Goal: Information Seeking & Learning: Find contact information

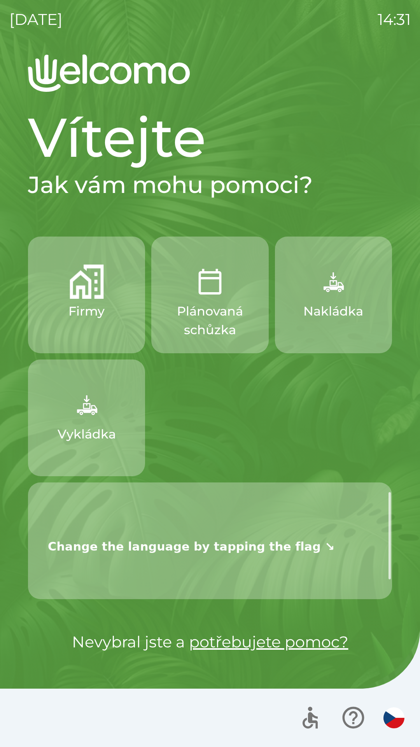
click at [326, 311] on p "Nakládka" at bounding box center [334, 311] width 60 height 19
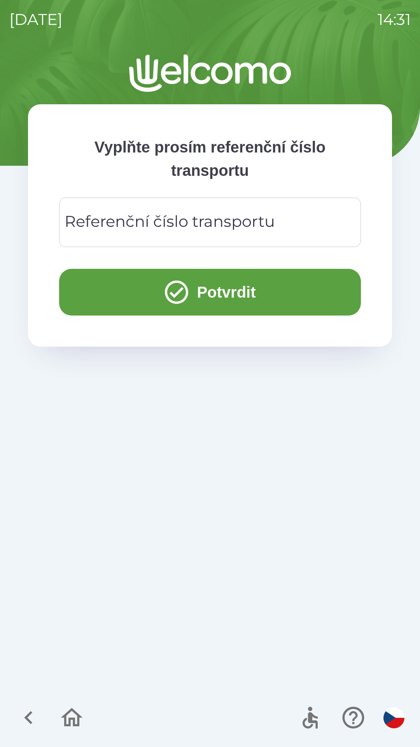
click at [33, 723] on icon "button" at bounding box center [29, 718] width 26 height 26
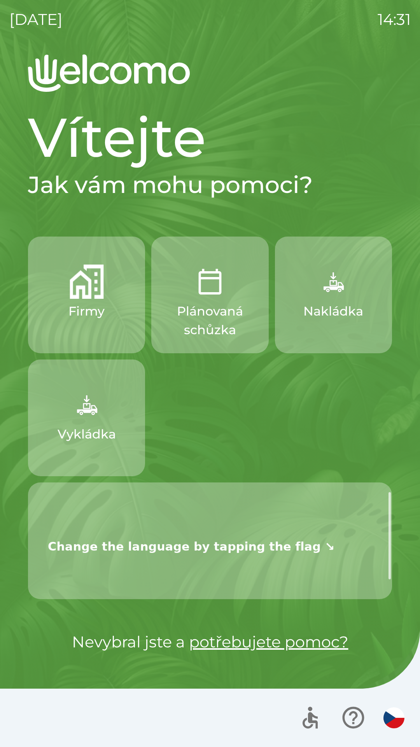
click at [142, 548] on img at bounding box center [191, 545] width 302 height 100
click at [331, 547] on img at bounding box center [191, 545] width 302 height 100
click at [389, 716] on img "button" at bounding box center [394, 718] width 21 height 21
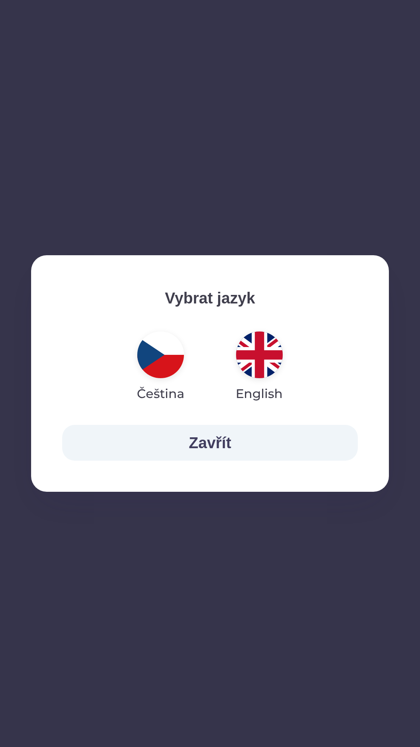
click at [255, 355] on img "button" at bounding box center [259, 355] width 47 height 47
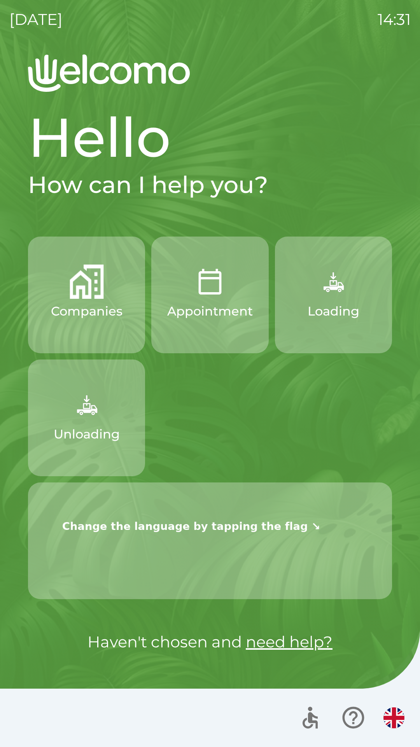
click at [386, 715] on img "button" at bounding box center [394, 718] width 21 height 21
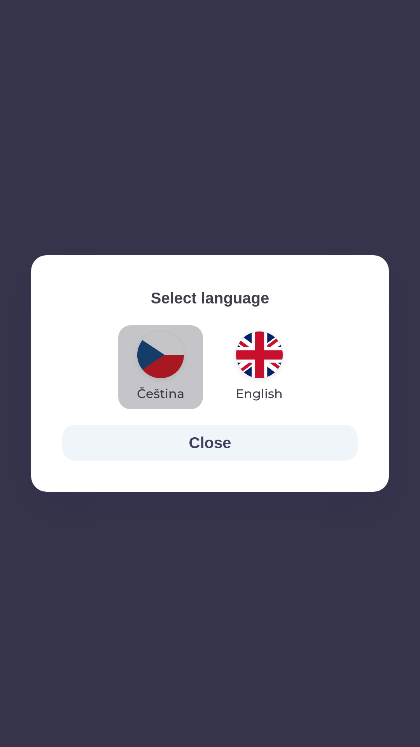
click at [159, 367] on img "button" at bounding box center [160, 355] width 47 height 47
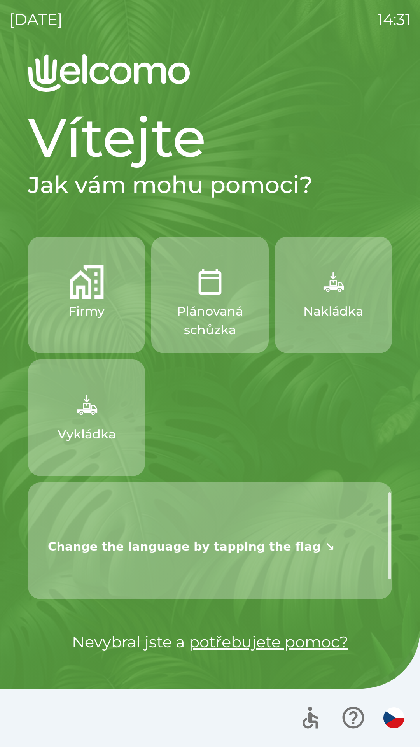
click at [172, 550] on img at bounding box center [191, 545] width 302 height 100
click at [187, 540] on img at bounding box center [191, 545] width 302 height 100
click at [173, 532] on img at bounding box center [191, 545] width 302 height 100
click at [189, 527] on img at bounding box center [191, 545] width 302 height 100
click at [214, 558] on img at bounding box center [191, 545] width 302 height 100
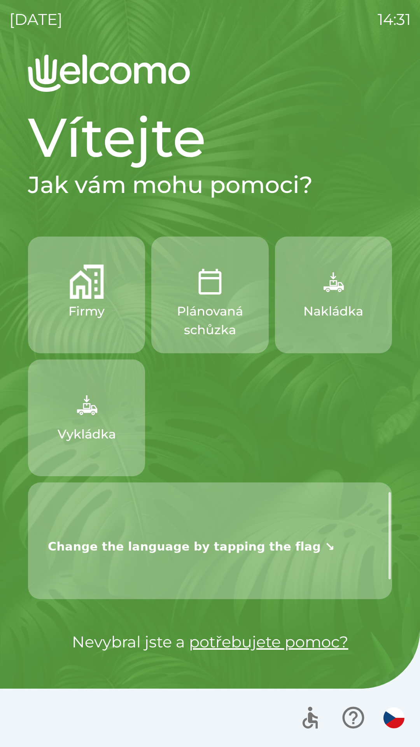
click at [315, 532] on img at bounding box center [191, 545] width 302 height 100
click at [82, 300] on button "Firmy" at bounding box center [86, 295] width 117 height 117
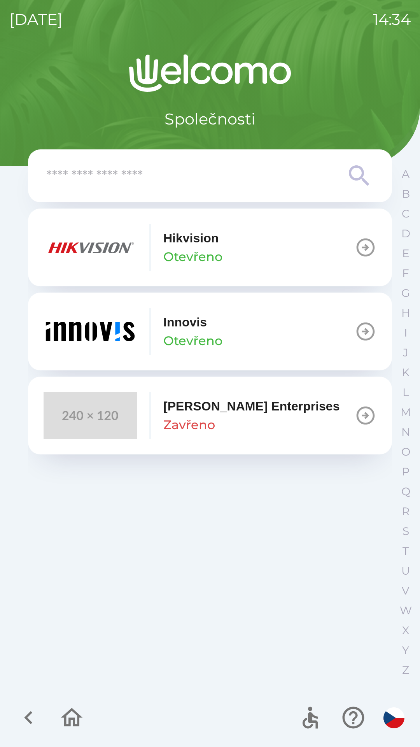
click at [156, 239] on div "Hikvision Otevřeno" at bounding box center [133, 247] width 179 height 47
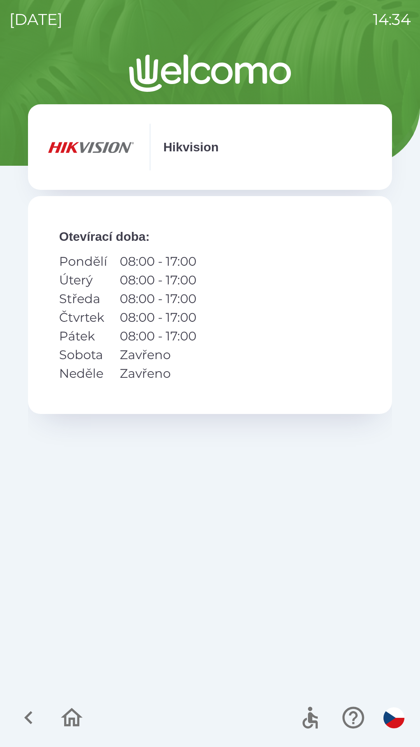
click at [24, 97] on div "Hikvision Informace Otevírací doba : Pondělí 08:00 - 17:00 Úterý 08:00 - 17:00 …" at bounding box center [210, 400] width 402 height 693
click at [29, 722] on icon "button" at bounding box center [28, 717] width 8 height 13
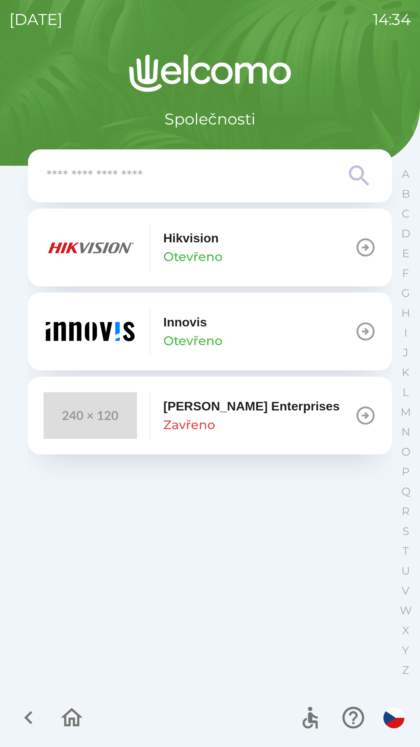
click at [77, 716] on icon "button" at bounding box center [72, 718] width 26 height 26
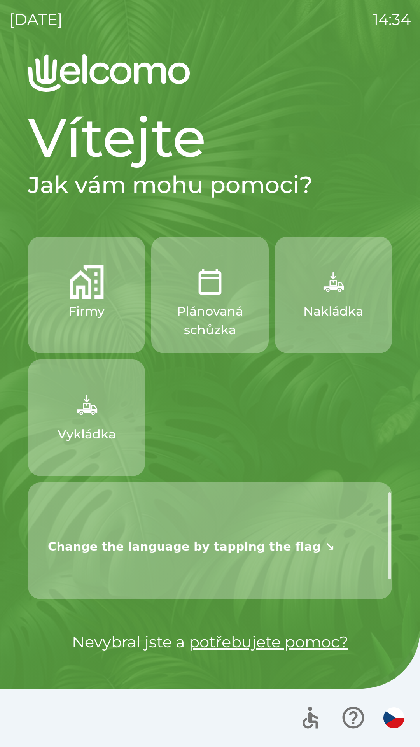
click at [230, 315] on p "Plánovaná schůzka" at bounding box center [210, 320] width 80 height 37
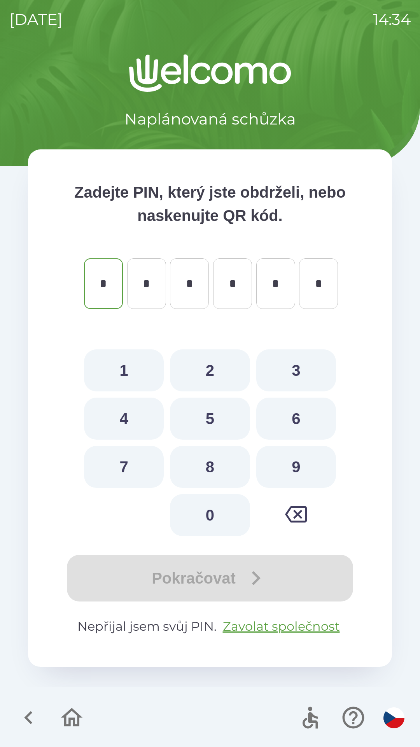
click at [133, 372] on button "1" at bounding box center [124, 370] width 80 height 42
type input "*"
click at [207, 375] on button "2" at bounding box center [210, 370] width 80 height 42
type input "*"
click at [295, 365] on button "3" at bounding box center [296, 370] width 80 height 42
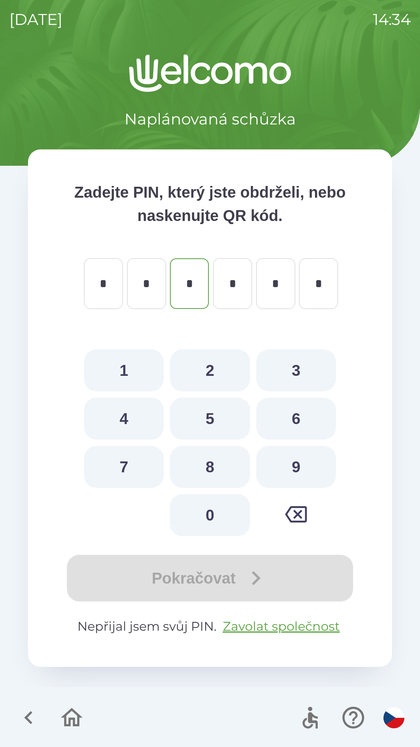
type input "*"
click at [143, 422] on button "4" at bounding box center [124, 419] width 80 height 42
type input "*"
click at [227, 418] on button "5" at bounding box center [210, 419] width 80 height 42
type input "*"
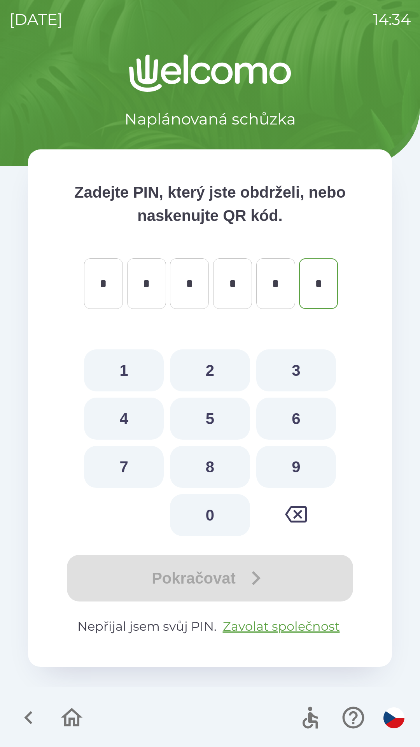
click at [220, 464] on button "8" at bounding box center [210, 467] width 80 height 42
type input "*"
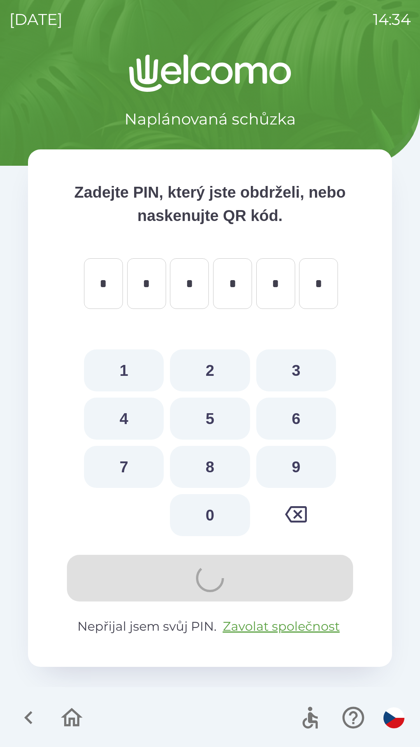
type input "*"
click at [136, 466] on button "7" at bounding box center [124, 467] width 80 height 42
type input "*"
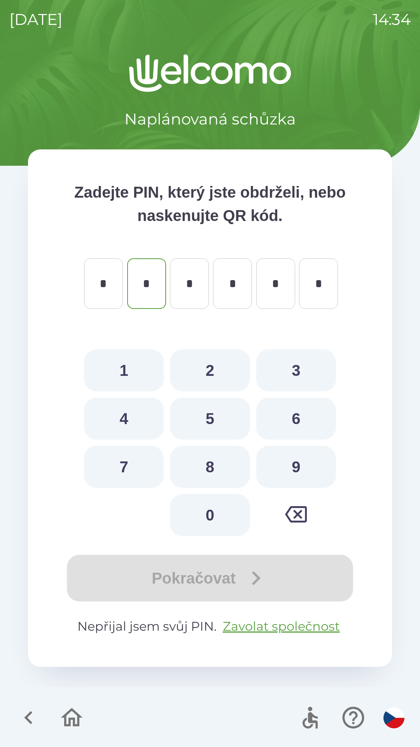
click at [135, 415] on button "4" at bounding box center [124, 419] width 80 height 42
type input "*"
click at [196, 407] on button "5" at bounding box center [210, 419] width 80 height 42
type input "*"
click at [212, 372] on button "2" at bounding box center [210, 370] width 80 height 42
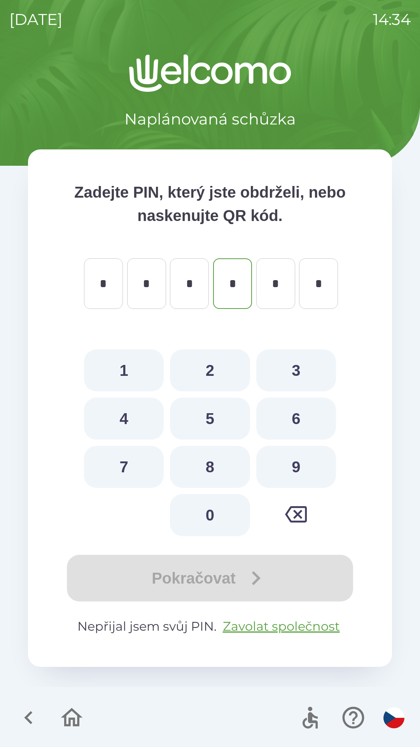
type input "*"
click at [206, 426] on button "5" at bounding box center [210, 419] width 80 height 42
type input "*"
click at [150, 430] on button "4" at bounding box center [124, 419] width 80 height 42
type input "*"
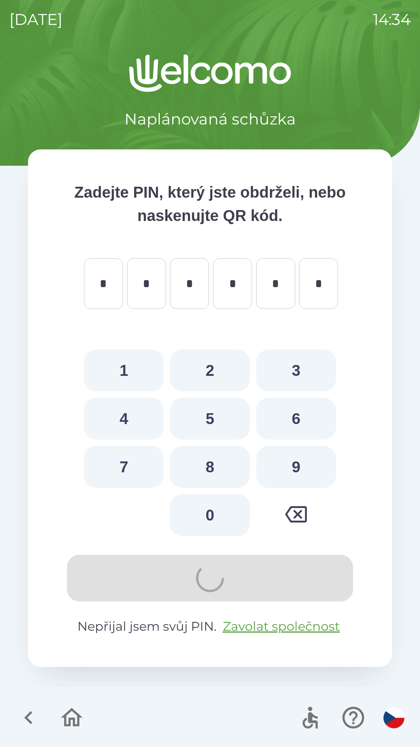
type input "*"
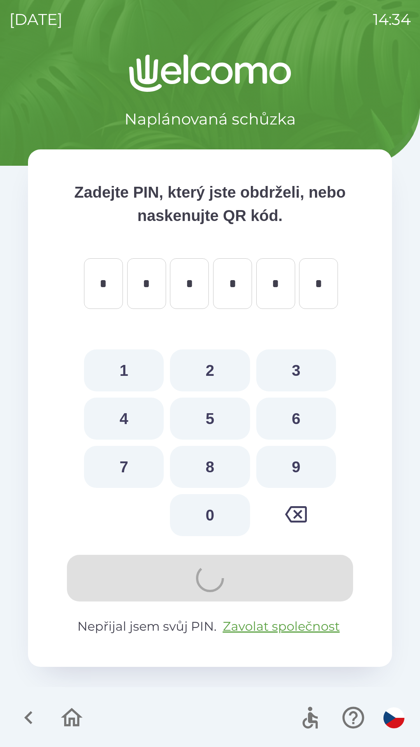
type input "*"
click at [182, 382] on button "2" at bounding box center [210, 370] width 80 height 42
type input "*"
click at [142, 414] on button "4" at bounding box center [124, 419] width 80 height 42
type input "*"
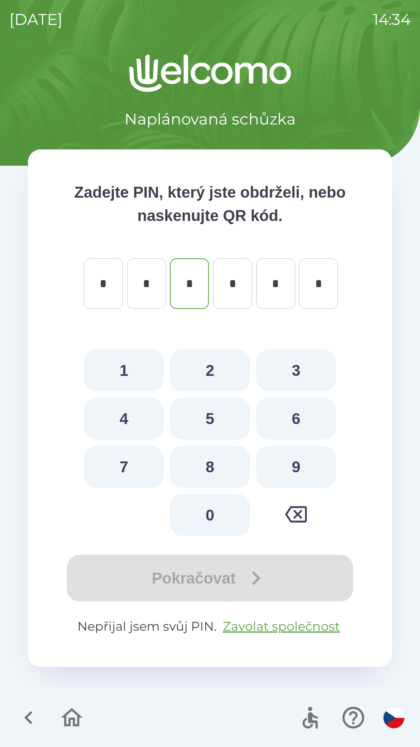
click at [230, 373] on button "2" at bounding box center [210, 370] width 80 height 42
type input "*"
click at [172, 406] on button "5" at bounding box center [210, 419] width 80 height 42
type input "*"
click at [214, 376] on button "2" at bounding box center [210, 370] width 80 height 42
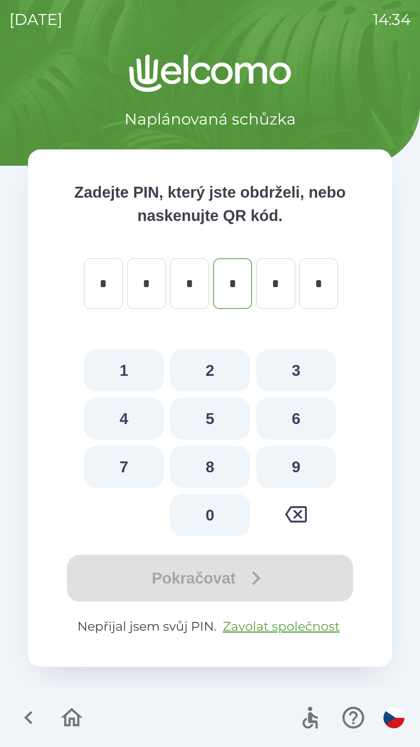
type input "*"
click at [149, 415] on button "4" at bounding box center [124, 419] width 80 height 42
type input "*"
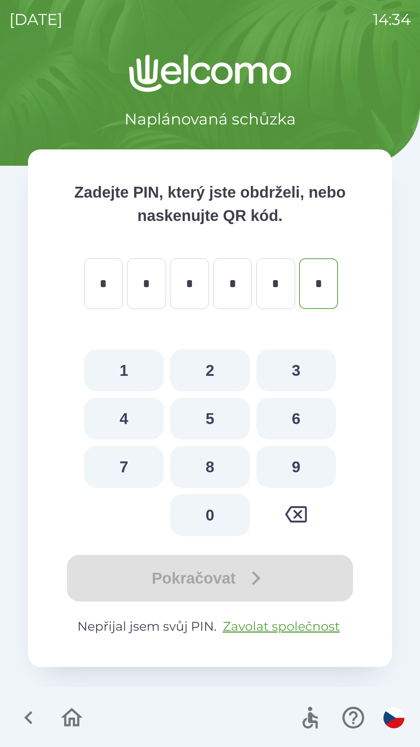
type input "*"
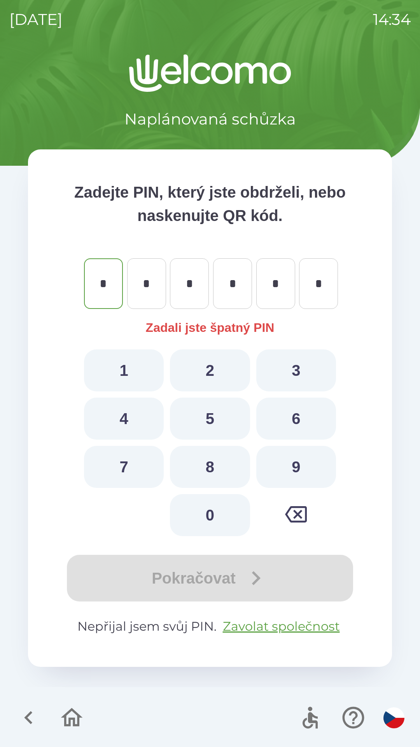
click at [211, 375] on button "2" at bounding box center [210, 370] width 80 height 42
type input "*"
click at [142, 421] on button "4" at bounding box center [124, 419] width 80 height 42
type input "*"
click at [212, 376] on button "2" at bounding box center [210, 370] width 80 height 42
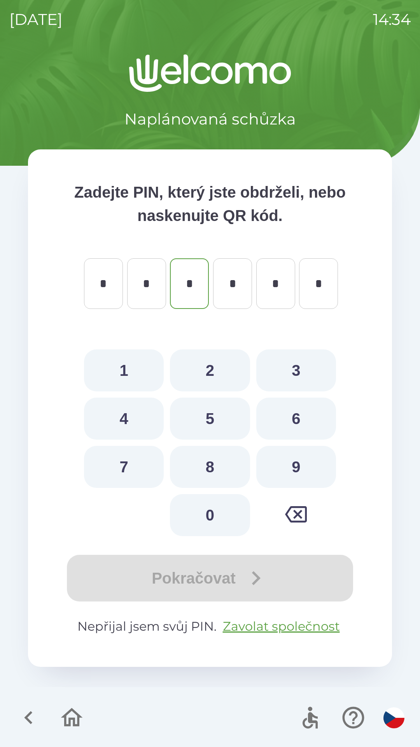
type input "*"
click at [148, 421] on button "4" at bounding box center [124, 419] width 80 height 42
type input "*"
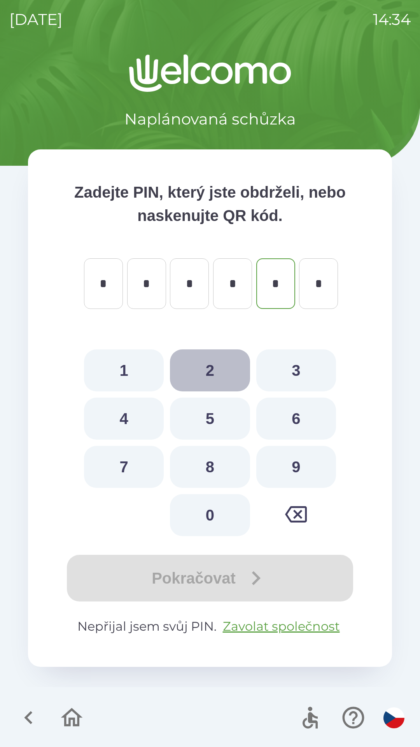
click at [213, 379] on button "2" at bounding box center [210, 370] width 80 height 42
type input "*"
click at [148, 421] on button "4" at bounding box center [124, 419] width 80 height 42
type input "*"
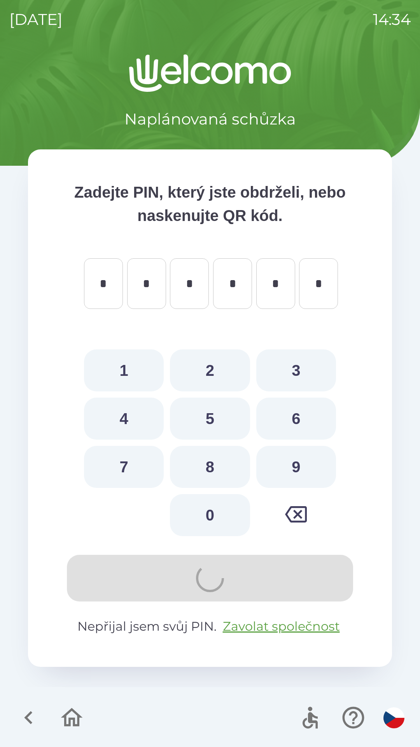
type input "*"
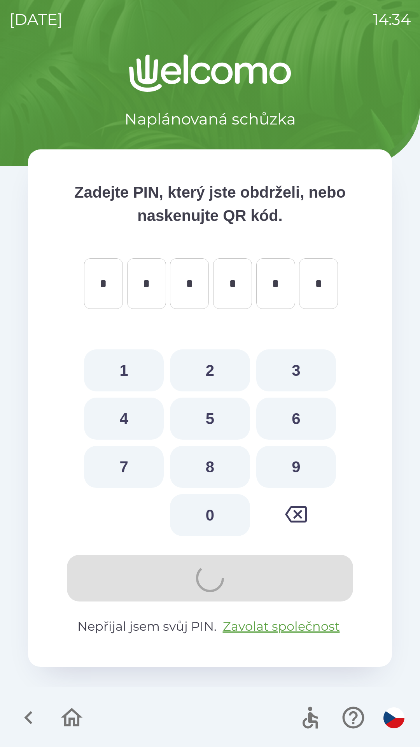
type input "*"
click at [203, 386] on button "2" at bounding box center [210, 370] width 80 height 42
type input "*"
click at [151, 428] on button "4" at bounding box center [124, 419] width 80 height 42
type input "*"
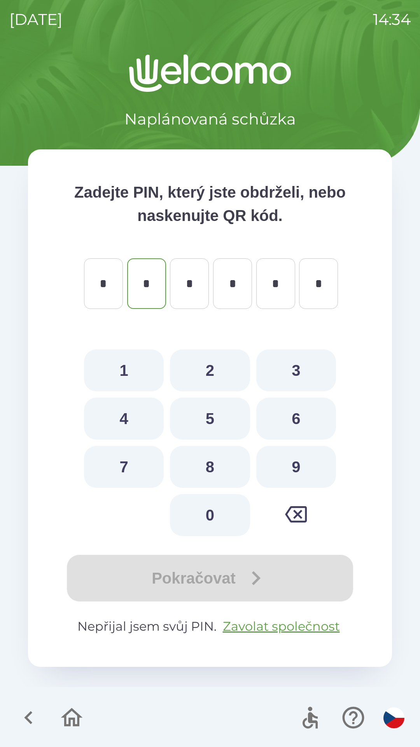
click at [203, 399] on button "5" at bounding box center [210, 419] width 80 height 42
type input "*"
click at [163, 422] on button "4" at bounding box center [124, 419] width 80 height 42
type input "*"
click at [207, 398] on button "5" at bounding box center [210, 419] width 80 height 42
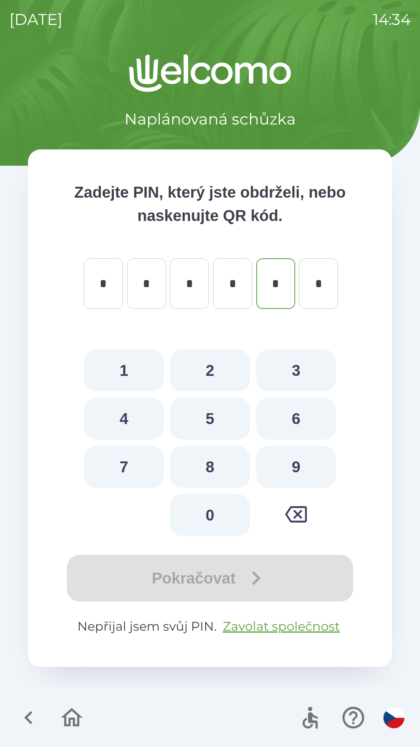
type input "*"
click at [197, 407] on button "5" at bounding box center [210, 419] width 80 height 42
type input "*"
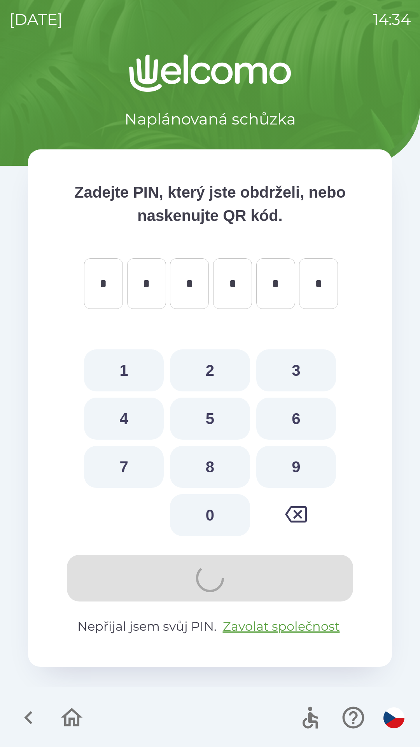
type input "*"
click at [206, 414] on button "5" at bounding box center [210, 419] width 80 height 42
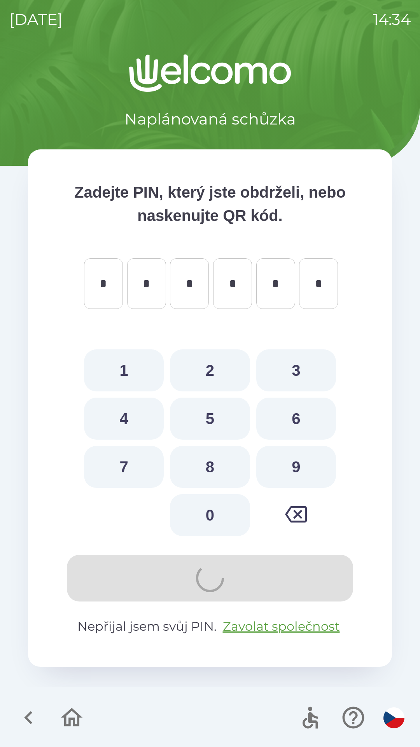
type input "*"
click at [198, 453] on button "8" at bounding box center [210, 467] width 80 height 42
type input "*"
click at [203, 458] on button "8" at bounding box center [210, 467] width 80 height 42
type input "*"
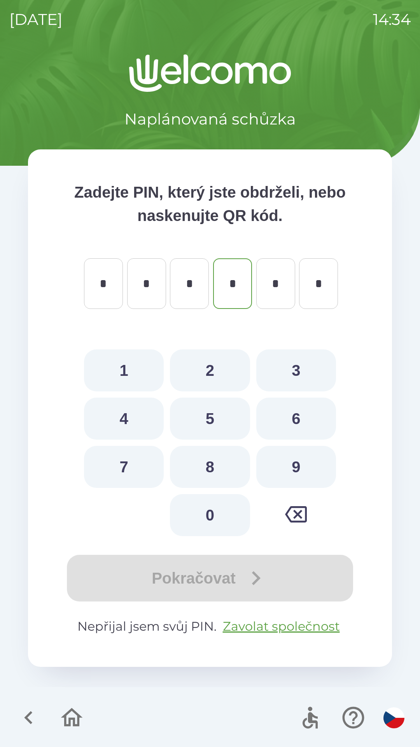
click at [221, 459] on button "8" at bounding box center [210, 467] width 80 height 42
type input "*"
click at [230, 453] on button "8" at bounding box center [210, 467] width 80 height 42
type input "*"
click at [235, 446] on button "8" at bounding box center [210, 467] width 80 height 42
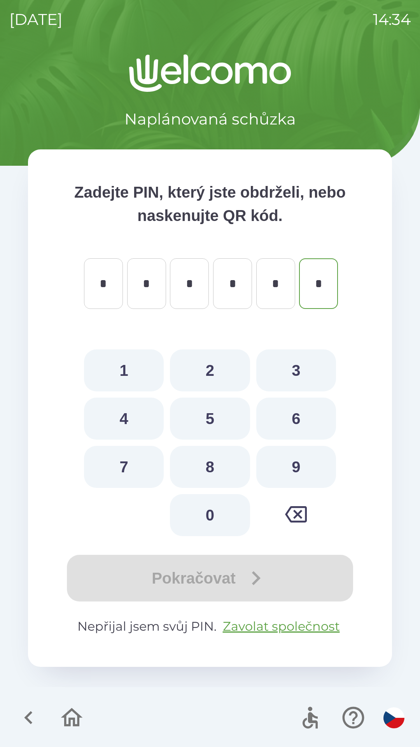
type input "*"
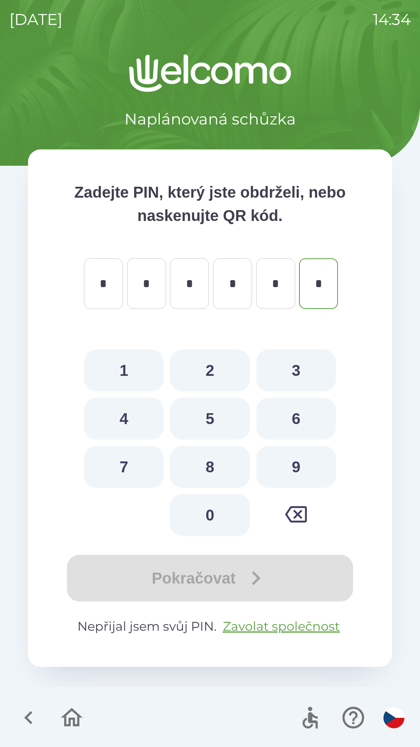
type input "*"
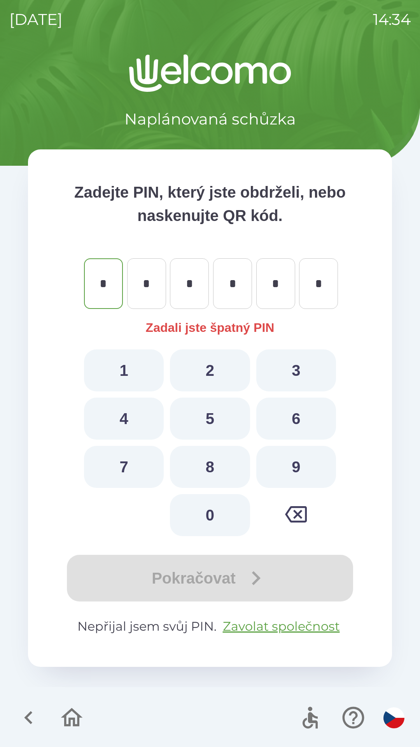
click at [229, 448] on button "8" at bounding box center [210, 467] width 80 height 42
type input "*"
click at [229, 447] on button "8" at bounding box center [210, 467] width 80 height 42
type input "*"
click at [228, 438] on button "5" at bounding box center [210, 419] width 80 height 42
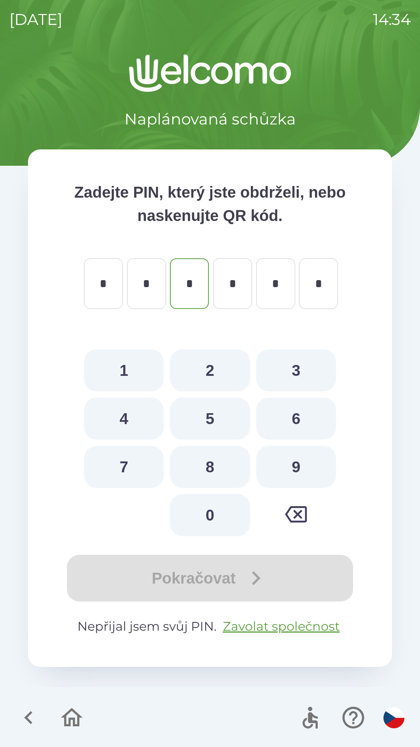
type input "*"
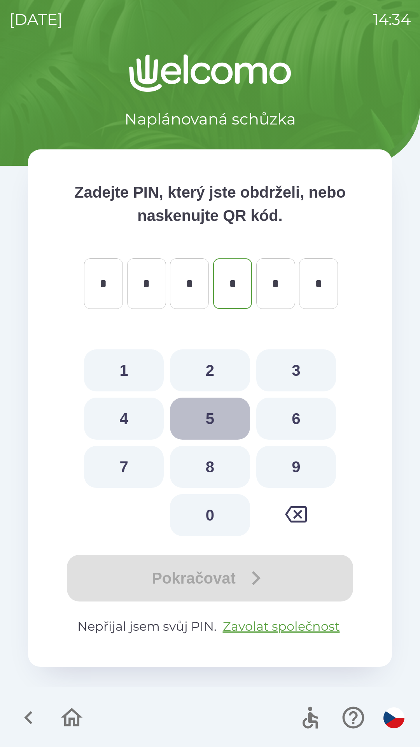
click at [228, 435] on button "5" at bounding box center [210, 419] width 80 height 42
type input "*"
click at [228, 437] on button "5" at bounding box center [210, 419] width 80 height 42
type input "*"
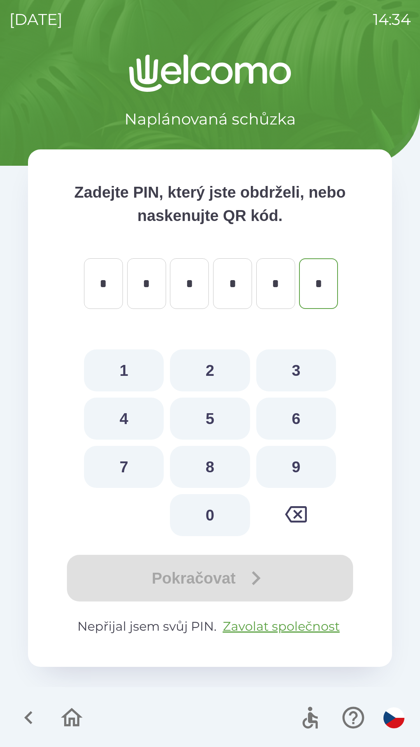
click at [238, 438] on button "5" at bounding box center [210, 419] width 80 height 42
type input "*"
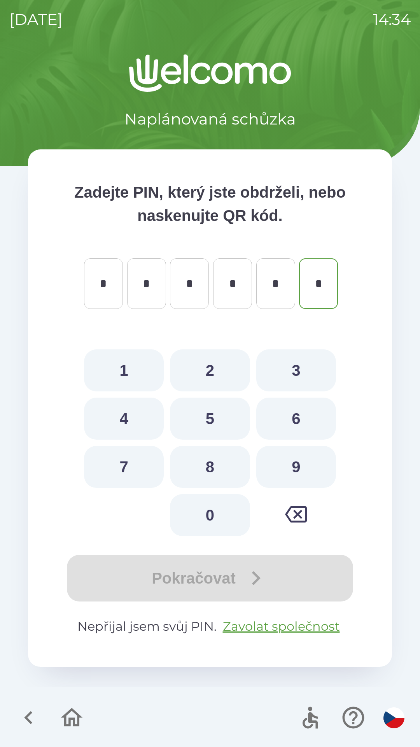
type input "*"
click at [237, 437] on button "5" at bounding box center [210, 419] width 80 height 42
type input "*"
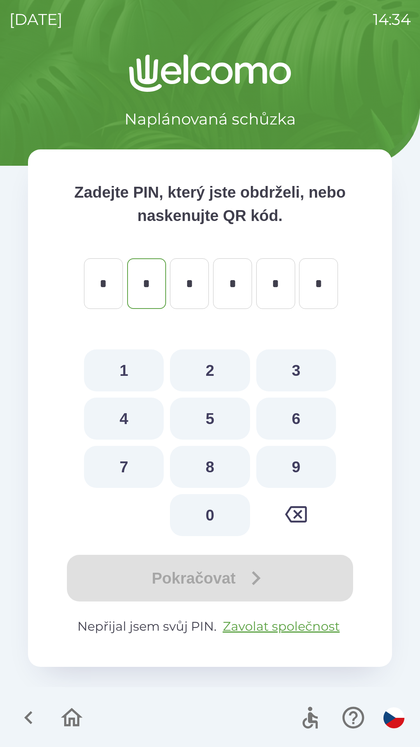
click at [237, 429] on button "5" at bounding box center [210, 419] width 80 height 42
type input "*"
click at [235, 426] on button "5" at bounding box center [210, 419] width 80 height 42
type input "*"
click at [228, 420] on button "5" at bounding box center [210, 419] width 80 height 42
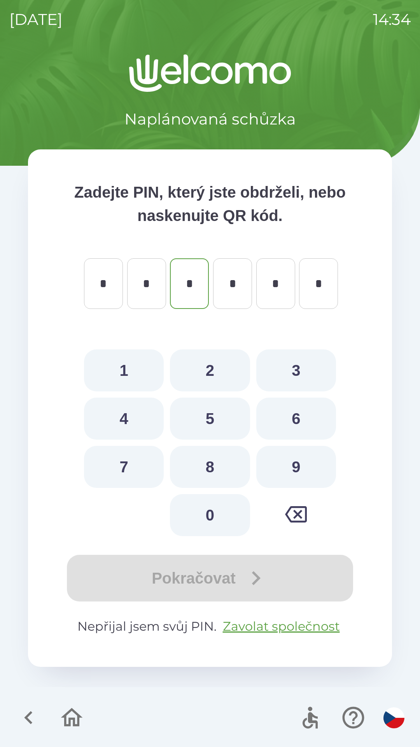
type input "*"
click at [234, 419] on button "5" at bounding box center [210, 419] width 80 height 42
type input "*"
click at [243, 419] on button "5" at bounding box center [210, 419] width 80 height 42
type input "*"
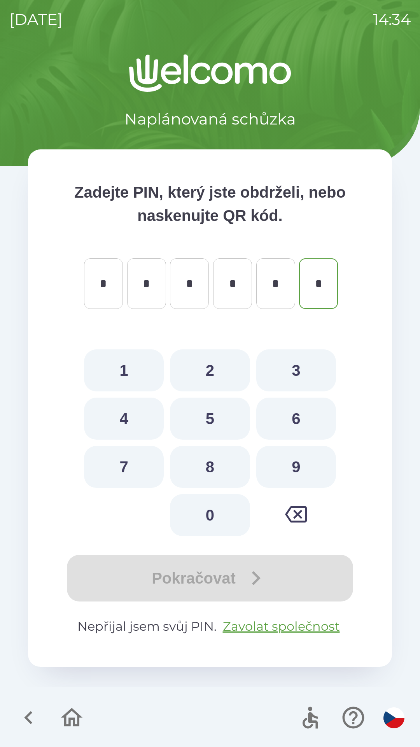
type input "*"
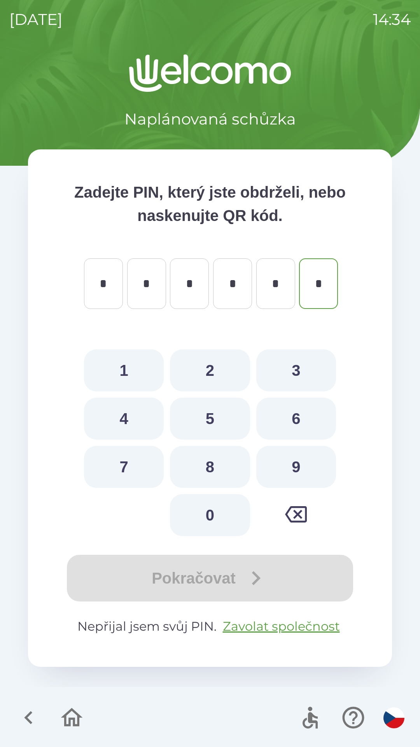
type input "*"
click at [235, 430] on button "5" at bounding box center [210, 419] width 80 height 42
type input "*"
click at [235, 430] on button "5" at bounding box center [210, 419] width 80 height 42
type input "*"
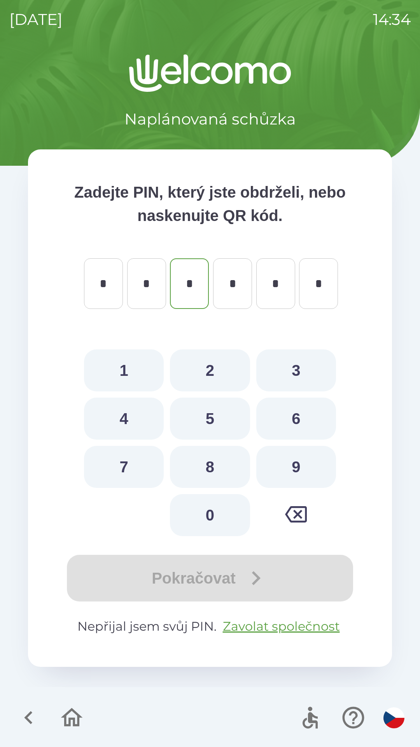
click at [76, 713] on icon "button" at bounding box center [72, 717] width 22 height 19
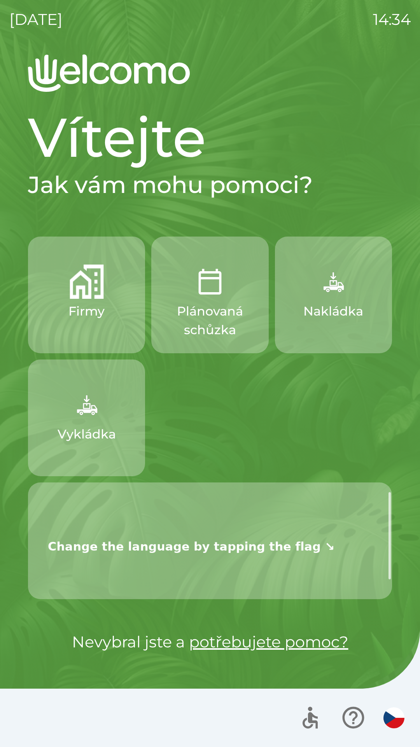
click at [230, 319] on p "Plánovaná schůzka" at bounding box center [210, 320] width 80 height 37
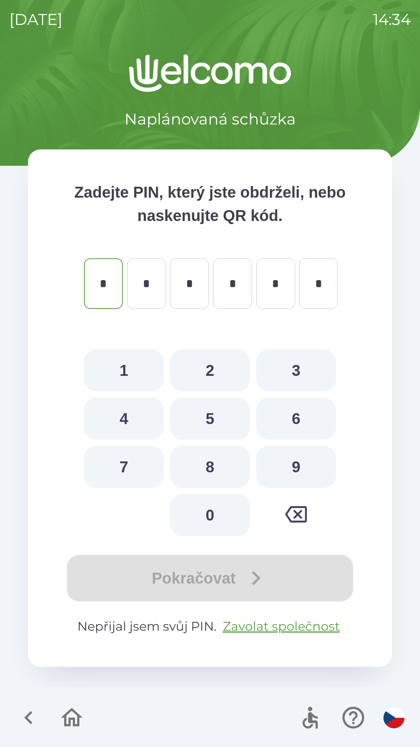
click at [79, 712] on icon "button" at bounding box center [72, 718] width 26 height 26
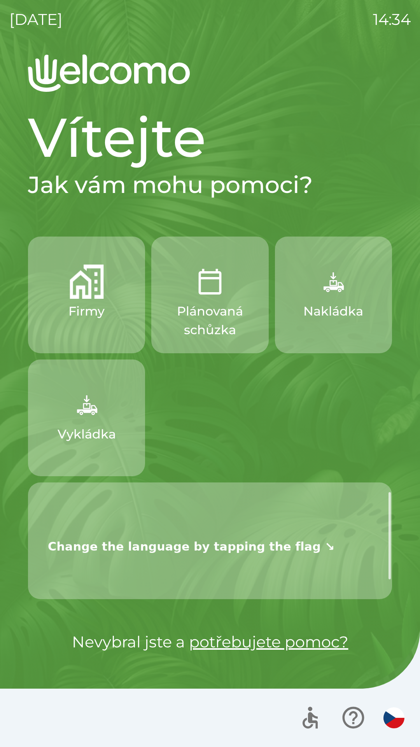
click at [337, 293] on img "button" at bounding box center [333, 282] width 34 height 34
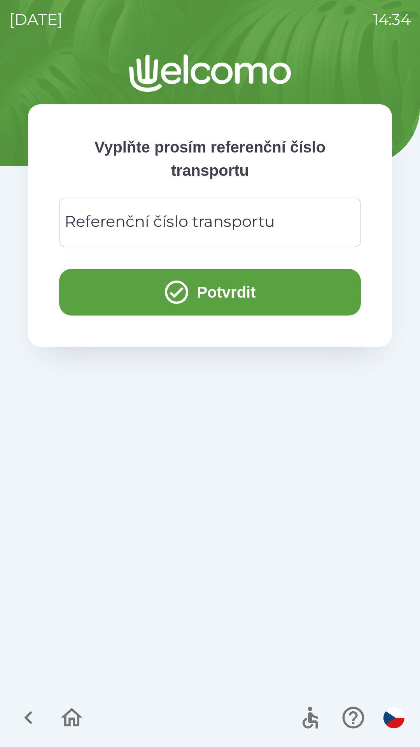
click at [58, 716] on button "button" at bounding box center [72, 718] width 32 height 32
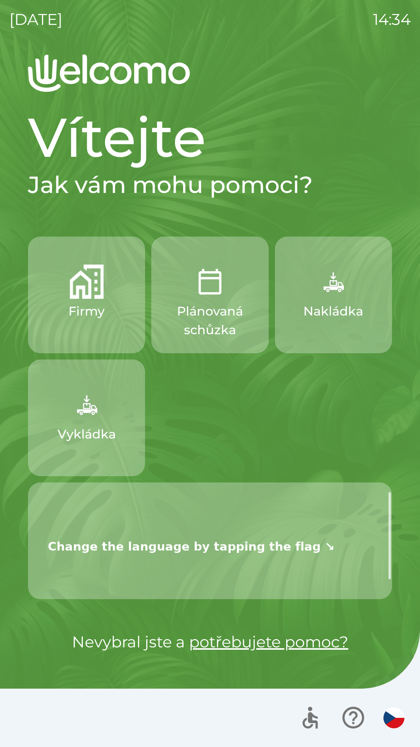
click at [359, 723] on icon "button" at bounding box center [354, 718] width 26 height 26
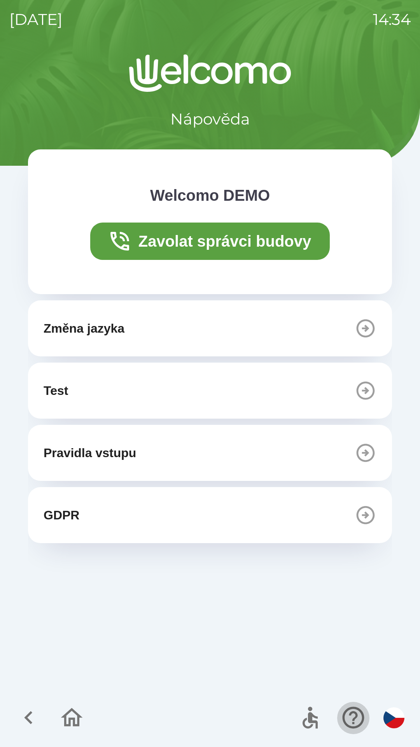
click at [355, 715] on icon "button" at bounding box center [354, 718] width 26 height 26
click at [31, 721] on icon "button" at bounding box center [29, 718] width 26 height 26
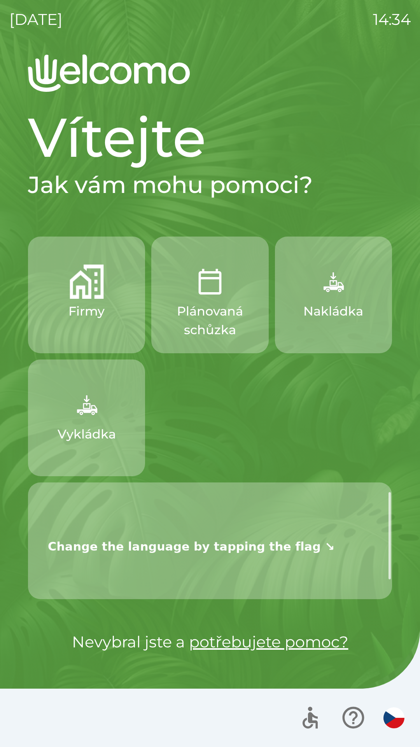
click at [63, 446] on button "Vykládka" at bounding box center [86, 418] width 117 height 117
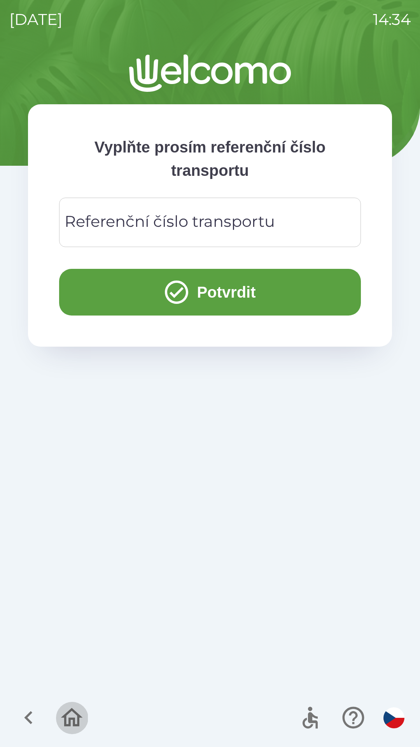
click at [58, 721] on button "button" at bounding box center [72, 718] width 32 height 32
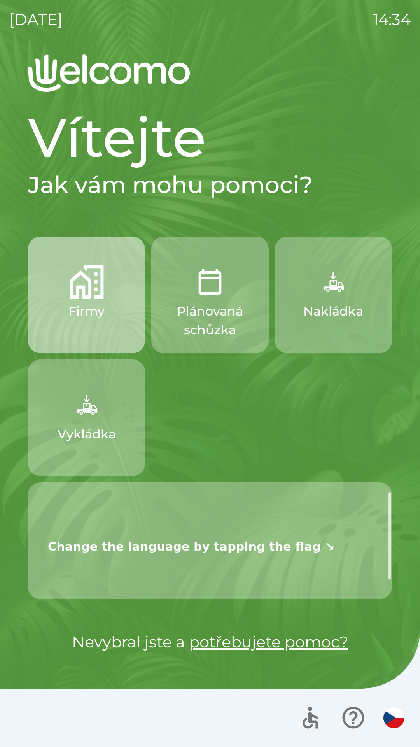
click at [79, 323] on button "Firmy" at bounding box center [86, 295] width 117 height 117
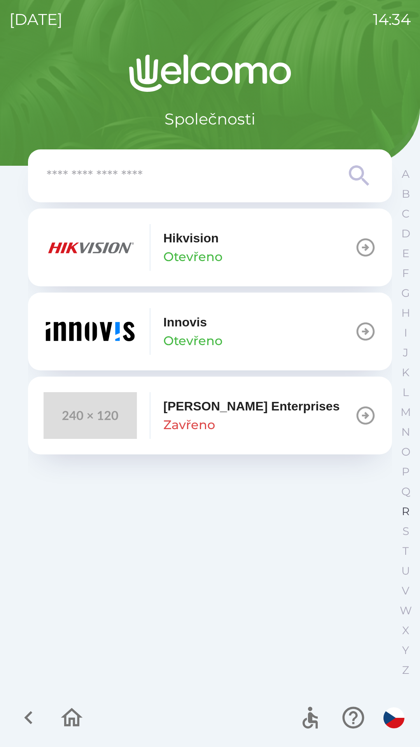
click at [404, 502] on button "R" at bounding box center [405, 512] width 19 height 20
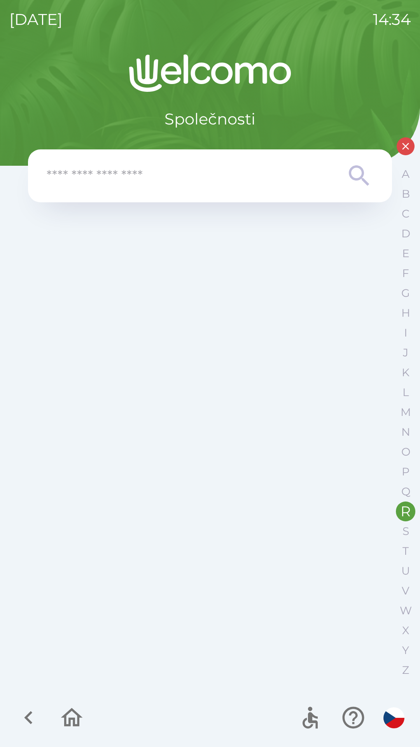
click at [23, 709] on icon "button" at bounding box center [29, 718] width 26 height 26
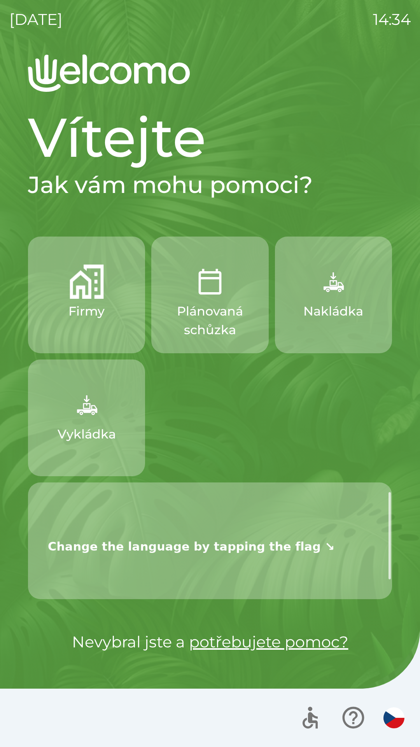
click at [76, 313] on p "Firmy" at bounding box center [86, 311] width 36 height 19
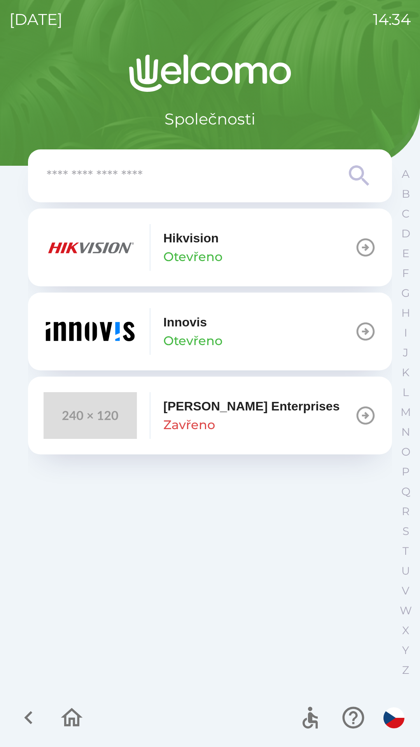
click at [86, 339] on img "button" at bounding box center [90, 331] width 93 height 47
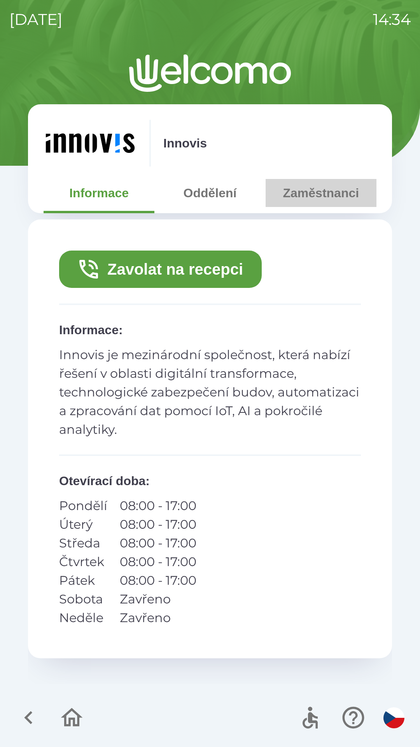
click at [295, 198] on button "Zaměstnanci" at bounding box center [321, 193] width 111 height 28
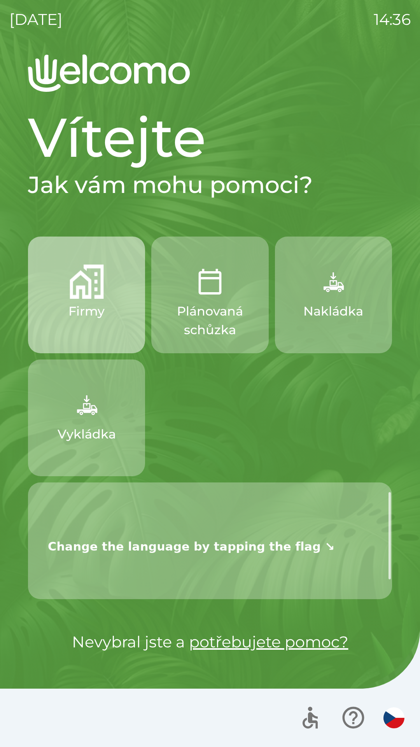
click at [96, 288] on img "button" at bounding box center [87, 282] width 34 height 34
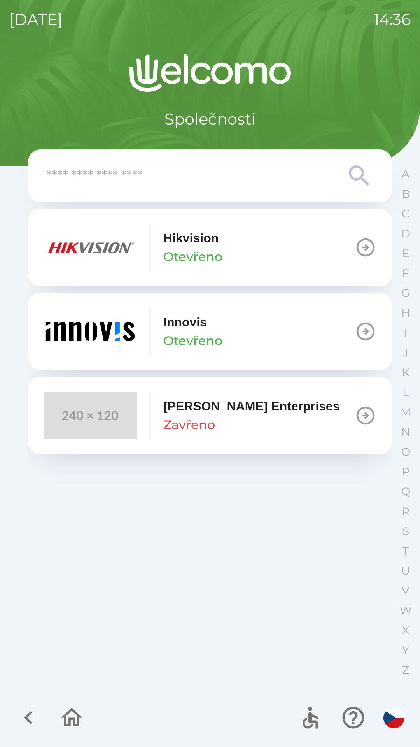
click at [207, 331] on p "Innovis" at bounding box center [185, 322] width 44 height 19
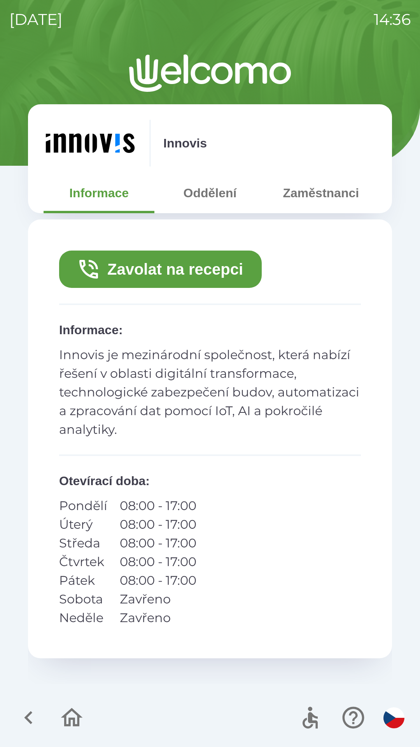
click at [306, 197] on button "Zaměstnanci" at bounding box center [321, 193] width 111 height 28
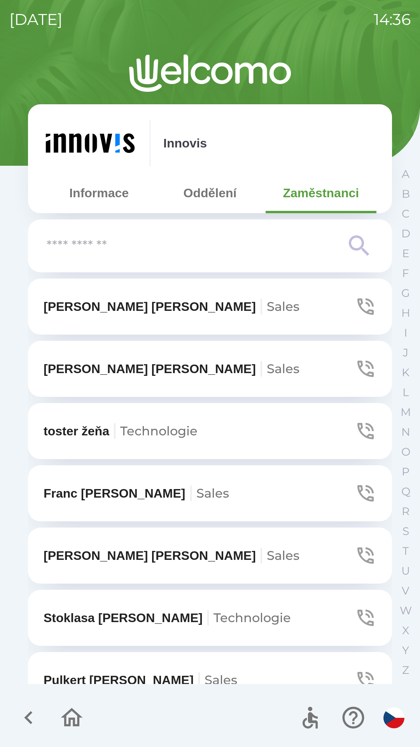
click at [88, 193] on button "Informace" at bounding box center [99, 193] width 111 height 28
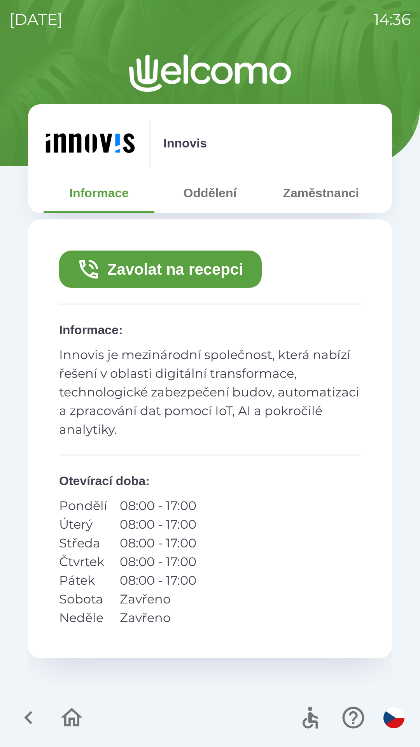
click at [59, 721] on icon "button" at bounding box center [72, 718] width 26 height 26
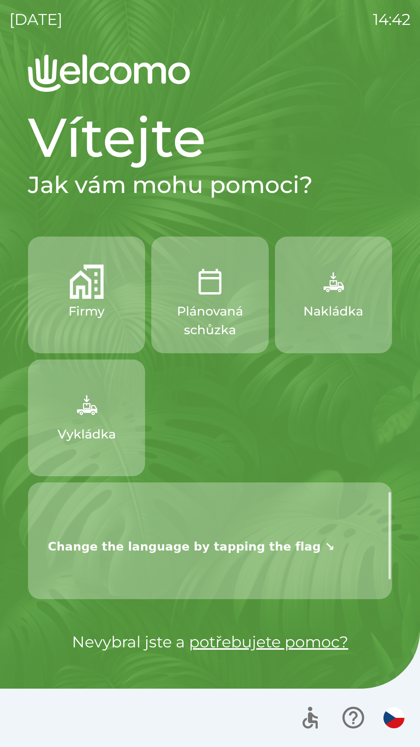
click at [101, 325] on button "Firmy" at bounding box center [86, 295] width 117 height 117
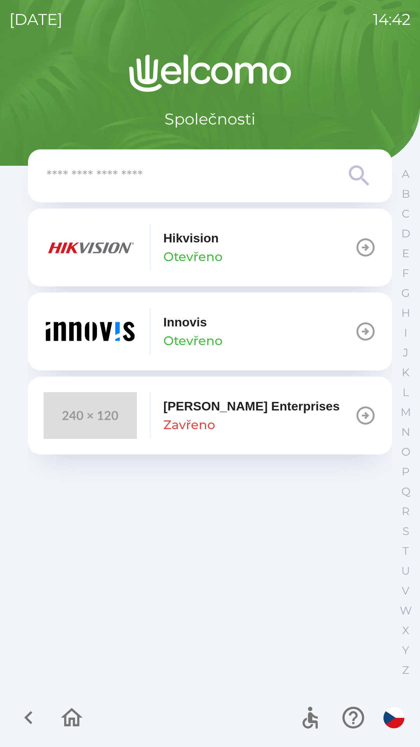
click at [105, 340] on img "button" at bounding box center [90, 331] width 93 height 47
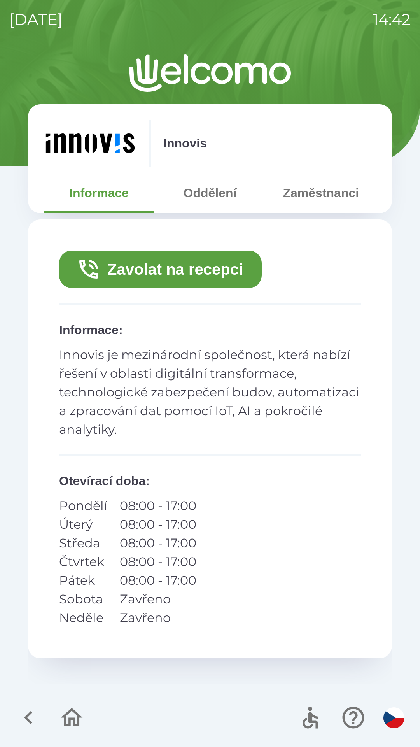
click at [309, 193] on button "Zaměstnanci" at bounding box center [321, 193] width 111 height 28
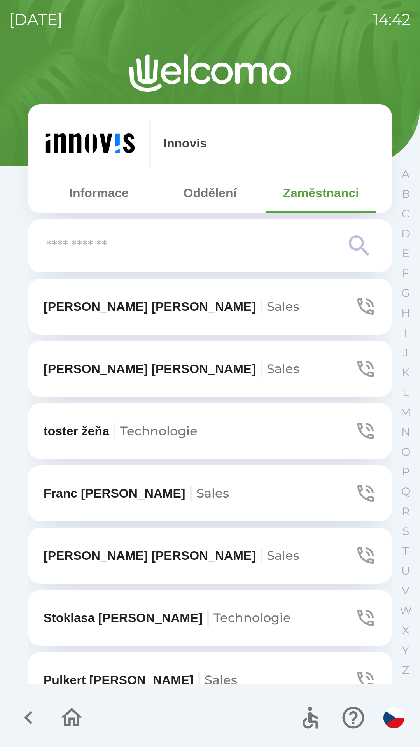
click at [84, 196] on button "Informace" at bounding box center [99, 193] width 111 height 28
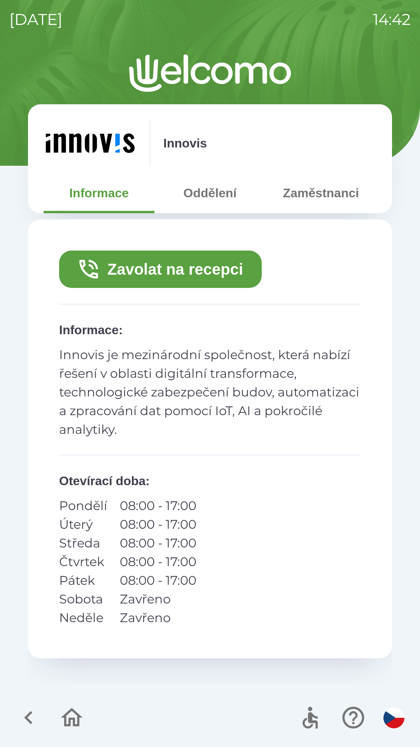
click at [325, 48] on div "[DATE] 14:42 Innovis Informace Oddělení Zaměstnanci Zavolat na recepci Informac…" at bounding box center [210, 373] width 420 height 747
click at [332, 197] on button "Zaměstnanci" at bounding box center [321, 193] width 111 height 28
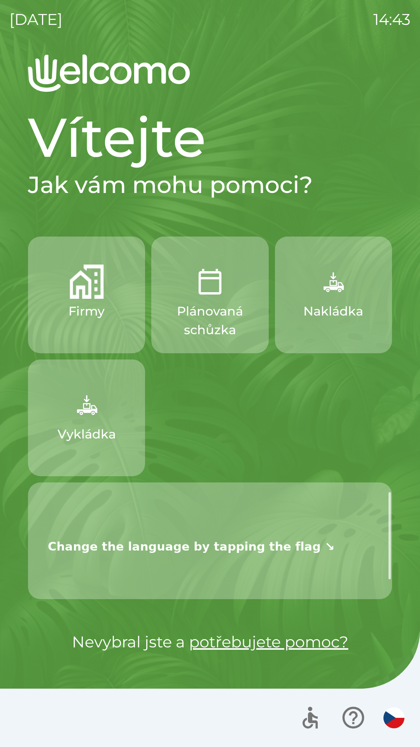
click at [84, 292] on img "button" at bounding box center [87, 282] width 34 height 34
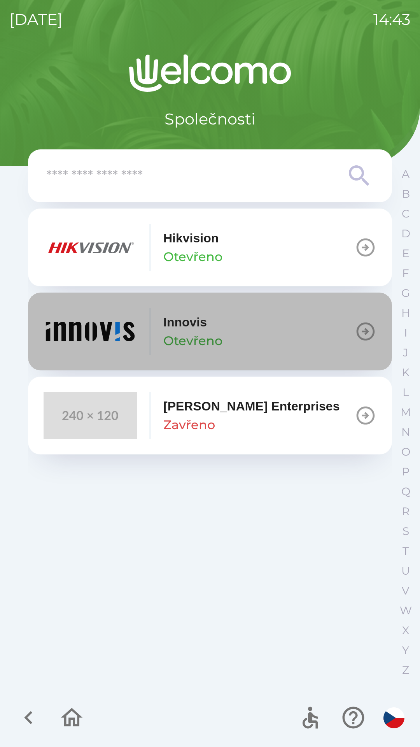
click at [258, 332] on button "[PERSON_NAME]" at bounding box center [210, 332] width 364 height 78
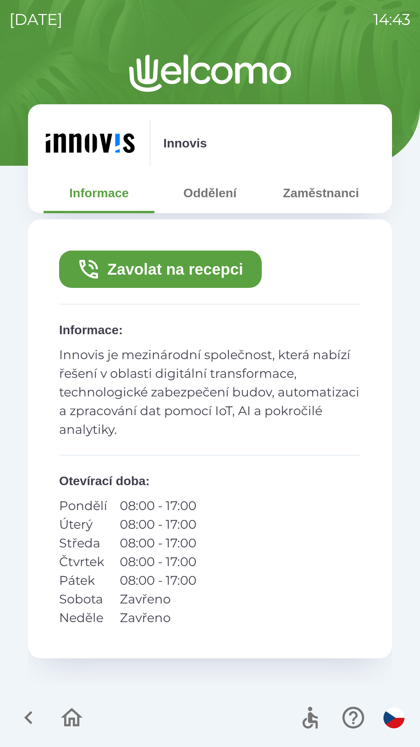
click at [324, 197] on button "Zaměstnanci" at bounding box center [321, 193] width 111 height 28
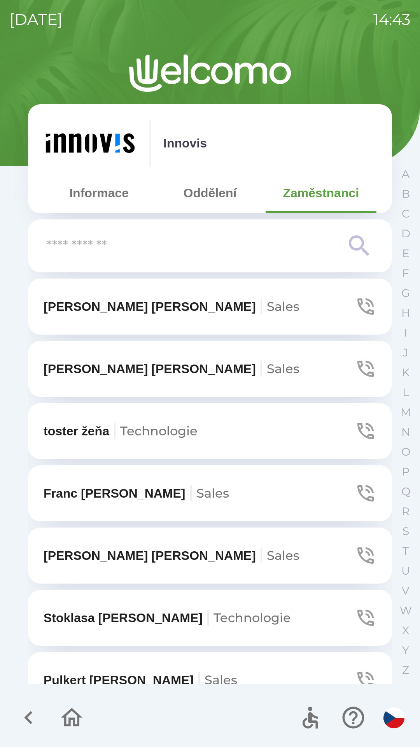
click at [95, 191] on button "Informace" at bounding box center [99, 193] width 111 height 28
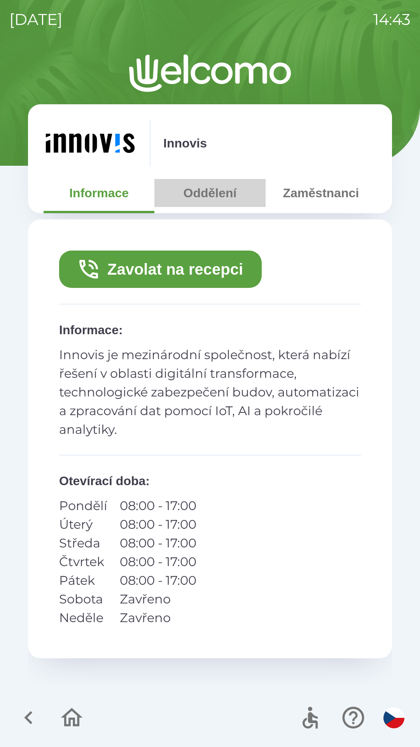
click at [214, 183] on button "Oddělení" at bounding box center [210, 193] width 111 height 28
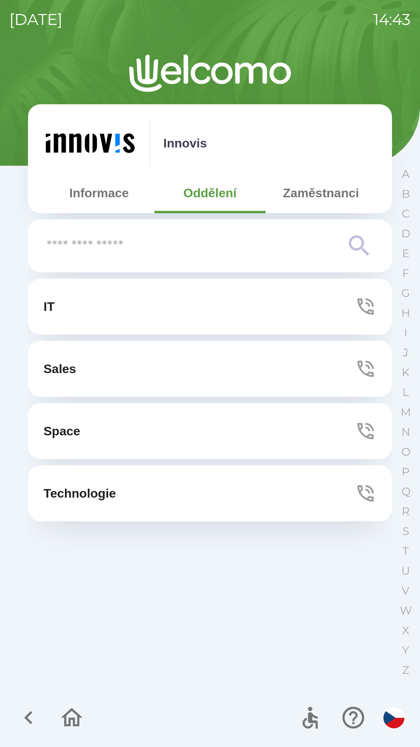
click at [308, 190] on button "Zaměstnanci" at bounding box center [321, 193] width 111 height 28
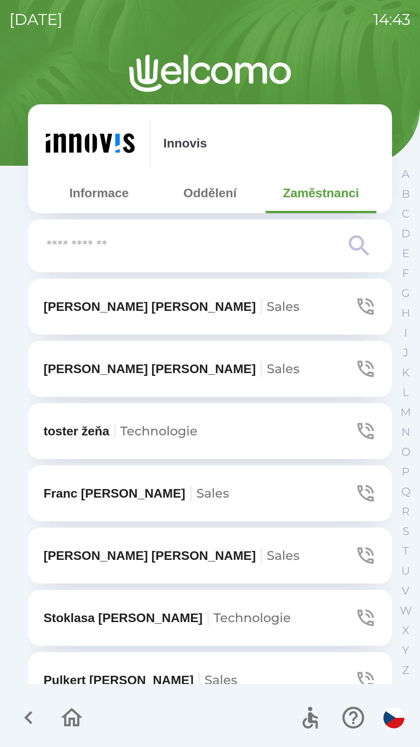
click at [72, 723] on icon "button" at bounding box center [72, 718] width 26 height 26
